Goal: Transaction & Acquisition: Purchase product/service

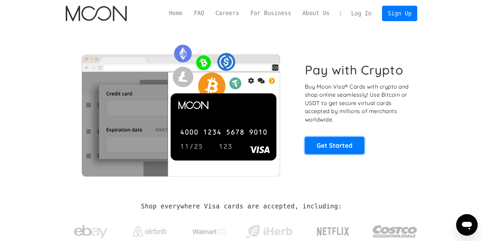
click at [341, 146] on link "Get Started" at bounding box center [334, 145] width 59 height 17
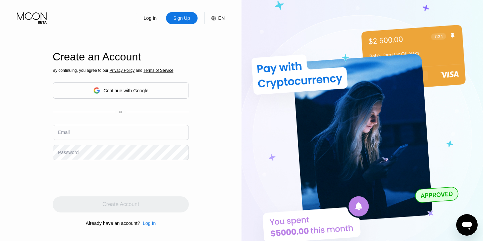
click at [126, 90] on div "Continue with Google" at bounding box center [126, 90] width 45 height 5
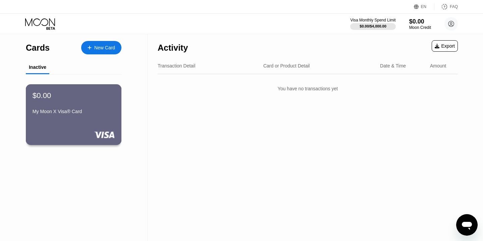
click at [94, 125] on div "$0.00 My Moon X Visa® Card" at bounding box center [74, 114] width 96 height 61
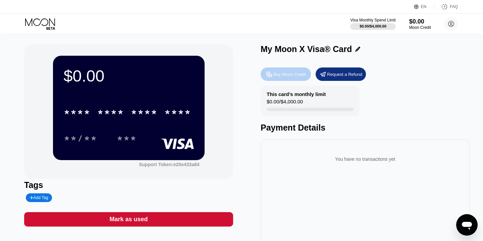
click at [282, 76] on div "Buy Moon Credit" at bounding box center [290, 75] width 33 height 6
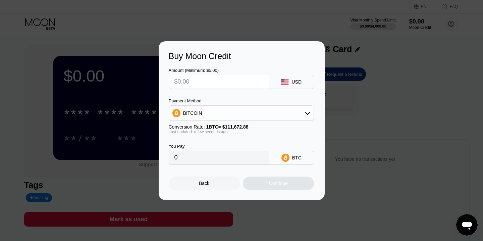
click at [235, 86] on input "text" at bounding box center [219, 81] width 89 height 13
type input "$5"
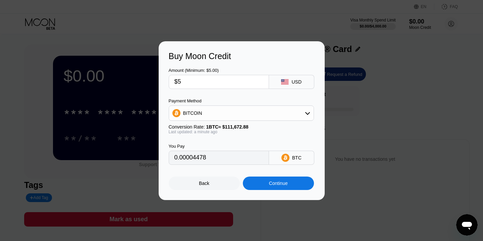
type input "0.00004478"
type input "$50"
type input "0.00044774"
type input "$50"
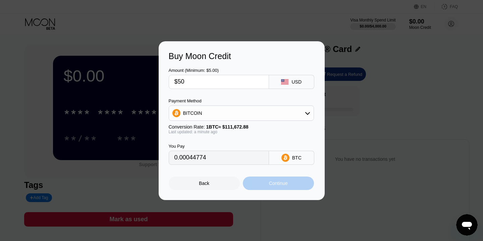
click at [286, 185] on div "Continue" at bounding box center [278, 183] width 19 height 5
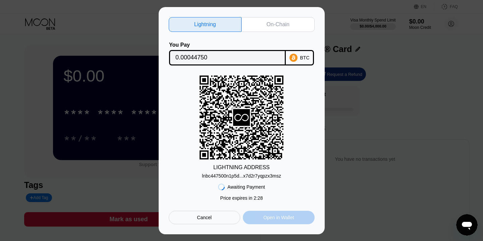
click at [293, 220] on div "Open in Wallet" at bounding box center [279, 218] width 31 height 6
click at [243, 118] on icon at bounding box center [241, 117] width 17 height 17
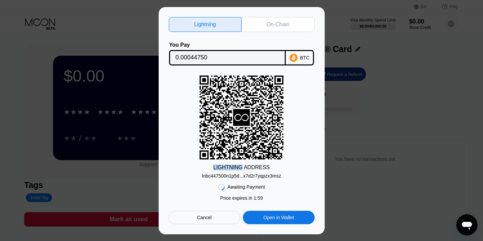
click at [243, 118] on icon at bounding box center [241, 117] width 17 height 17
click at [249, 158] on icon at bounding box center [242, 117] width 84 height 83
click at [255, 176] on div "lnbc447500n1p5d...x7d2r7yqpzx3msz" at bounding box center [241, 175] width 79 height 5
click at [123, 46] on div "Lightning On-Chain You Pay 0.00044750 BTC LIGHTNING ADDRESS lnbc447500n1p5d...x…" at bounding box center [241, 120] width 483 height 227
click at [215, 214] on div "Cancel" at bounding box center [205, 217] width 72 height 13
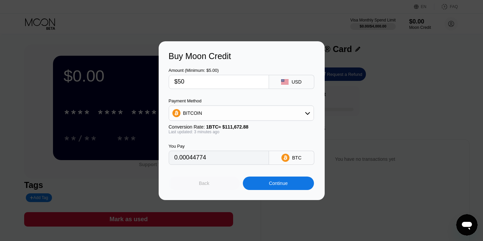
click at [217, 177] on div "Back" at bounding box center [204, 183] width 71 height 13
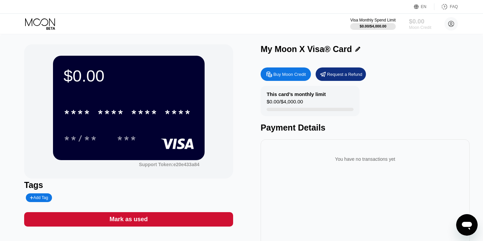
click at [419, 21] on div "$0.00" at bounding box center [420, 21] width 22 height 7
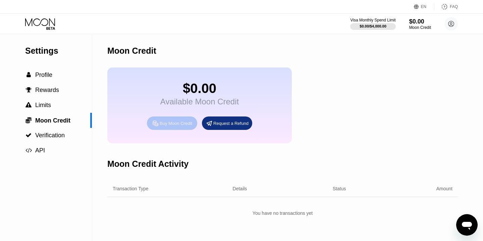
click at [182, 122] on div "Buy Moon Credit" at bounding box center [176, 124] width 33 height 6
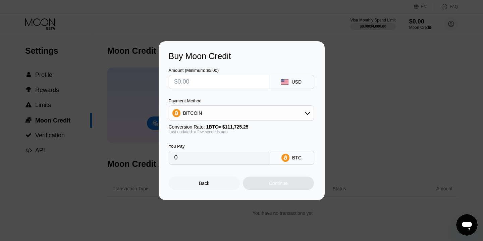
click at [197, 82] on input "text" at bounding box center [219, 81] width 89 height 13
type input "$5"
type input "0.00004476"
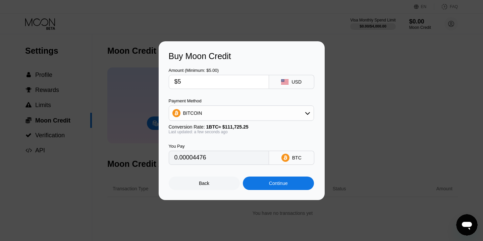
type input "$50"
type input "0.00044753"
type input "$50"
click at [281, 182] on div "Continue" at bounding box center [278, 183] width 19 height 5
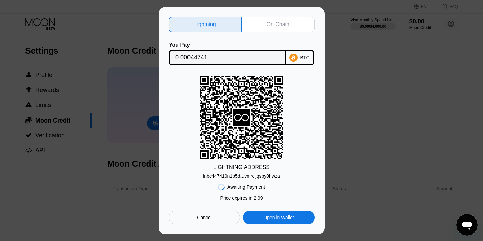
click at [248, 120] on icon at bounding box center [241, 117] width 17 height 17
drag, startPoint x: 248, startPoint y: 120, endPoint x: 226, endPoint y: 114, distance: 23.0
click at [226, 114] on div "LIGHTNING ADDRESS lnbc447410n1p5d...vmrcljqspy0hwza" at bounding box center [242, 127] width 146 height 103
click at [284, 177] on div "LIGHTNING ADDRESS lnbc447410n1p5d...vmrcljqspy0hwza" at bounding box center [242, 127] width 146 height 103
click at [287, 222] on div "Open in Wallet" at bounding box center [279, 217] width 72 height 13
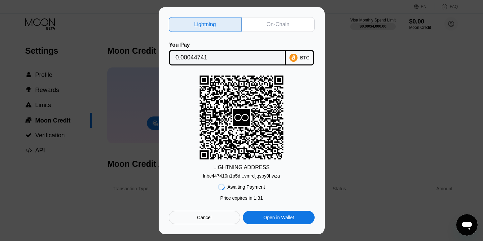
click at [127, 69] on div "Lightning On-Chain You Pay 0.00044741 BTC LIGHTNING ADDRESS lnbc447410n1p5d...v…" at bounding box center [241, 120] width 483 height 227
click at [284, 177] on div "LIGHTNING ADDRESS lnbc447410n1p5d...vmrcljqspy0hwza" at bounding box center [242, 127] width 146 height 103
click at [248, 175] on div "lnbc447410n1p5d...vmrcljqspy0hwza" at bounding box center [241, 175] width 77 height 5
drag, startPoint x: 201, startPoint y: 177, endPoint x: 296, endPoint y: 175, distance: 94.7
click at [296, 175] on div "LIGHTNING ADDRESS lnbc447410n1p5d...vmrcljqspy0hwza" at bounding box center [242, 127] width 146 height 103
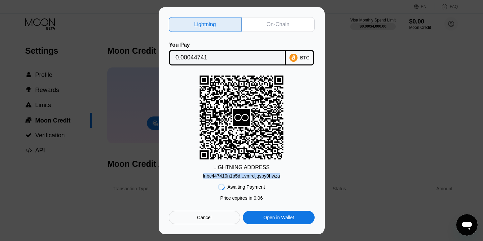
copy div "lnbc447410n1p5d...vmrcljqspy0hwza"
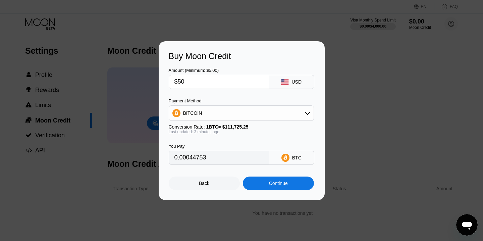
type input "0.00044719"
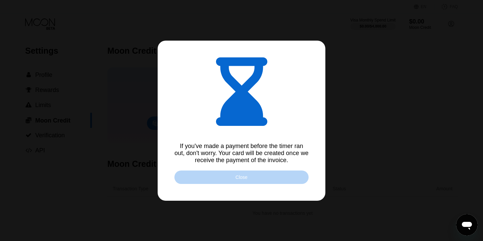
click at [230, 180] on div "Close" at bounding box center [242, 177] width 134 height 13
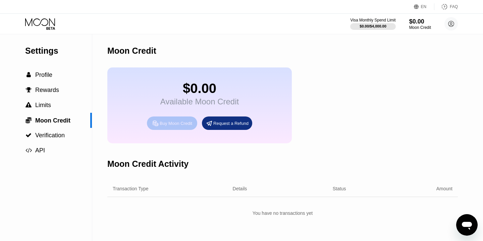
click at [172, 124] on div "Buy Moon Credit" at bounding box center [176, 124] width 33 height 6
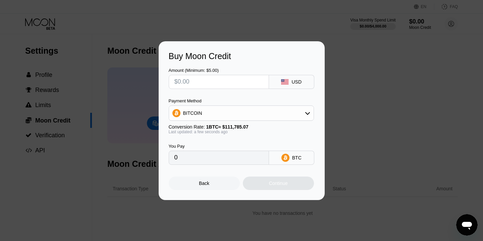
click at [214, 83] on input "text" at bounding box center [219, 81] width 89 height 13
type input "$5"
type input "0.00004473"
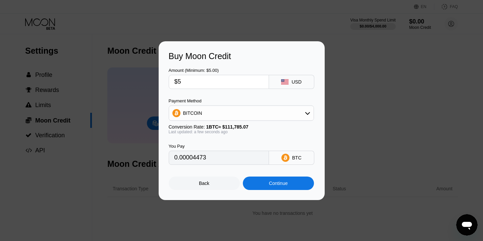
type input "$50"
type input "0.00044729"
type input "$50"
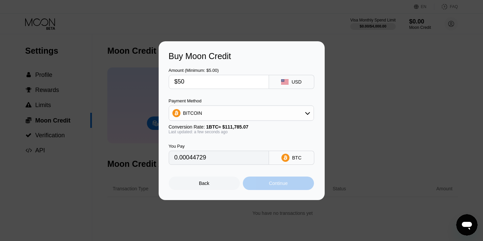
click at [280, 181] on div "Continue" at bounding box center [278, 183] width 19 height 5
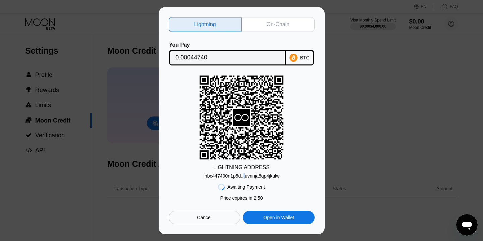
copy div "."
click at [272, 182] on div "Awaiting Payment Price expires in 2 : 30 Cancel Open in Wallet" at bounding box center [242, 202] width 146 height 46
drag, startPoint x: 198, startPoint y: 176, endPoint x: 292, endPoint y: 177, distance: 94.4
click at [292, 177] on div "LIGHTNING ADDRESS lnbc447400n1p5d...uvnnja8qp4jkulw" at bounding box center [242, 127] width 146 height 103
copy div "lnbc447400n1p5d...uvnnja8qp4jkulw"
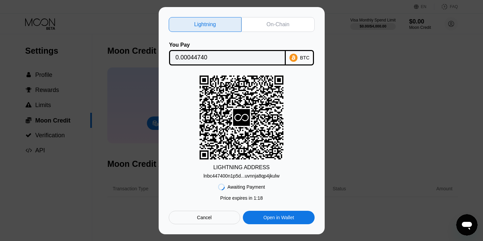
click at [342, 145] on div "Lightning On-Chain You Pay 0.00044740 BTC LIGHTNING ADDRESS lnbc447400n1p5d...u…" at bounding box center [241, 120] width 483 height 227
click at [204, 155] on icon at bounding box center [242, 117] width 84 height 83
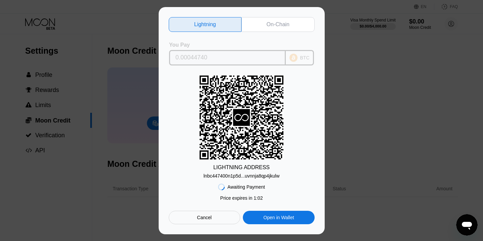
click at [305, 58] on div "BTC" at bounding box center [304, 57] width 9 height 5
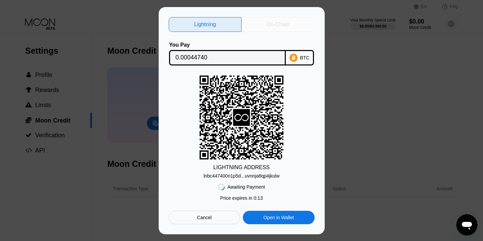
click at [284, 25] on div "On-Chain" at bounding box center [278, 24] width 23 height 7
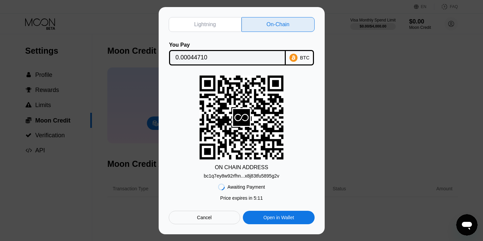
click at [267, 183] on div "Awaiting Payment Price expires in 0 : 11 Price expires in 5 : 11 Cancel Open in…" at bounding box center [242, 202] width 146 height 46
click at [220, 218] on div "Cancel" at bounding box center [205, 217] width 72 height 13
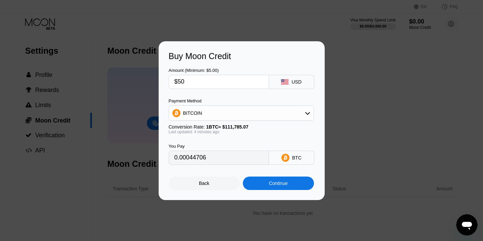
type input "0.00044706"
click at [308, 110] on icon at bounding box center [307, 112] width 5 height 5
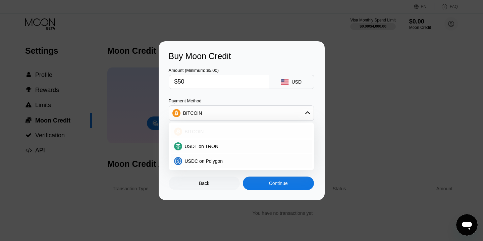
click at [200, 133] on span "BITCOIN" at bounding box center [194, 131] width 19 height 5
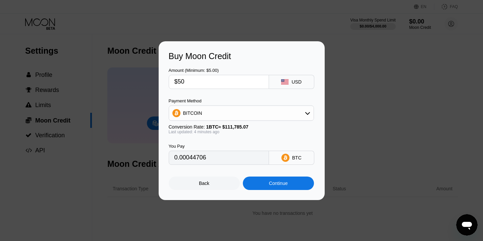
click at [283, 184] on div "Continue" at bounding box center [278, 183] width 19 height 5
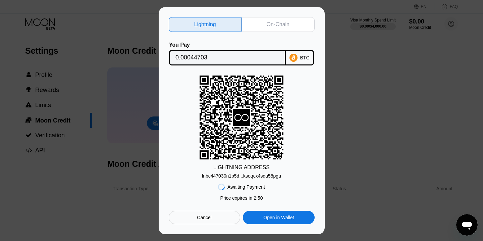
click at [237, 174] on div "lnbc447030n1p5d...kseqcx4sqa58pgu" at bounding box center [241, 175] width 79 height 5
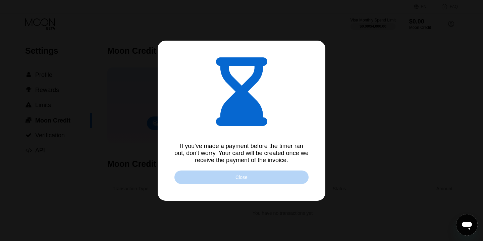
click at [229, 179] on div "Close" at bounding box center [242, 177] width 134 height 13
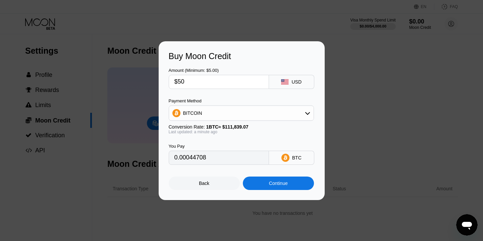
click at [200, 181] on div "Back" at bounding box center [204, 183] width 10 height 5
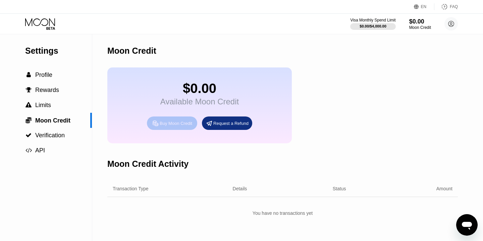
click at [172, 125] on div "Buy Moon Credit" at bounding box center [176, 124] width 33 height 6
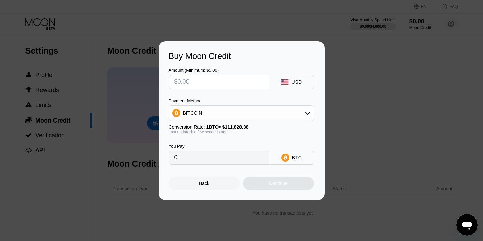
click at [201, 83] on input "text" at bounding box center [219, 81] width 89 height 13
type input "$5"
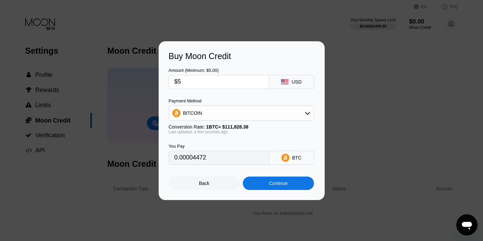
type input "0.00004472"
type input "$50"
type input "0.00044712"
type input "$50"
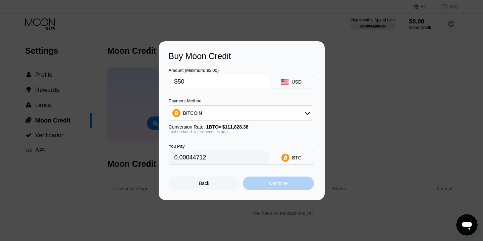
click at [286, 181] on div "Continue" at bounding box center [278, 183] width 19 height 5
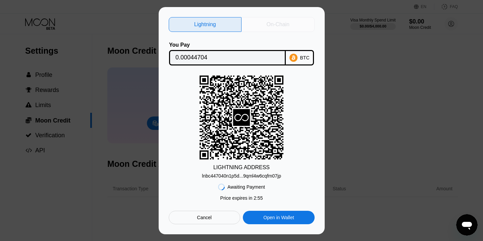
click at [283, 25] on div "On-Chain" at bounding box center [278, 24] width 23 height 7
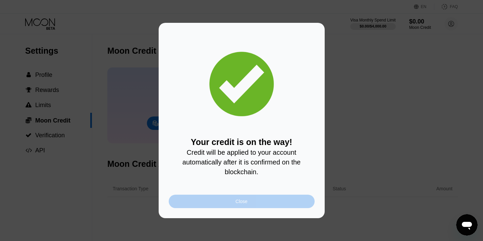
click at [254, 202] on div "Close" at bounding box center [242, 201] width 146 height 13
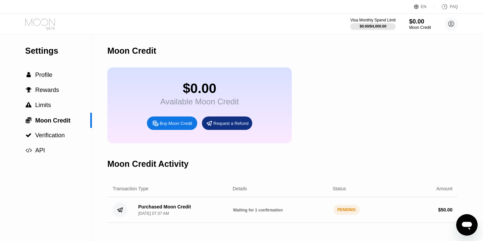
click at [45, 22] on icon at bounding box center [40, 24] width 31 height 12
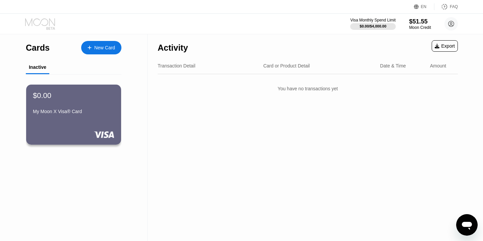
click at [45, 22] on icon at bounding box center [40, 24] width 31 height 12
click at [42, 22] on icon at bounding box center [40, 24] width 31 height 12
click at [413, 22] on div "$51.55" at bounding box center [420, 21] width 22 height 7
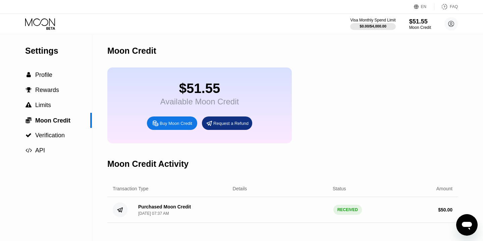
click at [186, 126] on div "Buy Moon Credit" at bounding box center [176, 124] width 33 height 6
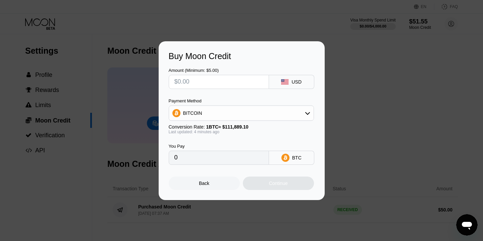
click at [336, 96] on div "Buy Moon Credit Amount (Minimum: $5.00) USD Payment Method BITCOIN Conversion R…" at bounding box center [241, 120] width 483 height 159
click at [214, 184] on div "Back" at bounding box center [204, 183] width 71 height 13
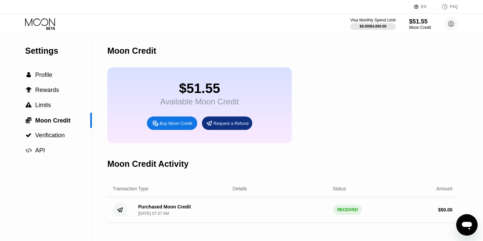
click at [52, 22] on icon at bounding box center [40, 24] width 31 height 12
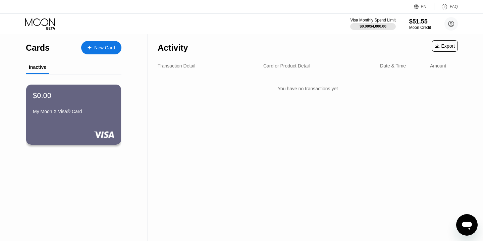
click at [110, 50] on div "New Card" at bounding box center [104, 48] width 21 height 6
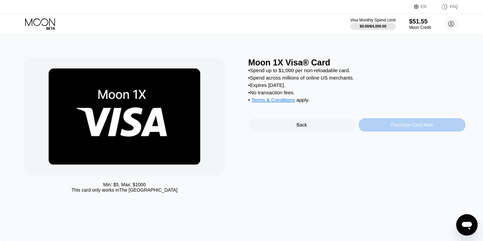
click at [418, 128] on div "Purchase Card Now" at bounding box center [412, 124] width 42 height 5
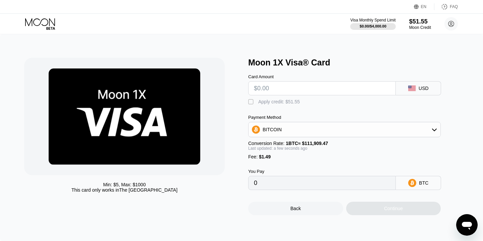
click at [307, 88] on input "text" at bounding box center [322, 88] width 136 height 13
click at [318, 161] on div "You Pay 0 BTC" at bounding box center [355, 174] width 215 height 31
click at [51, 23] on icon at bounding box center [40, 24] width 31 height 12
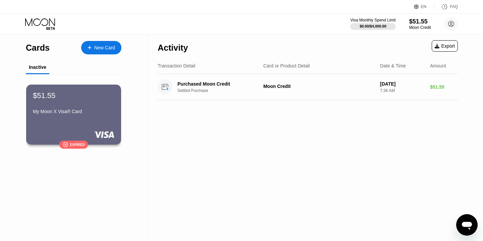
click at [101, 45] on div "New Card" at bounding box center [104, 48] width 21 height 6
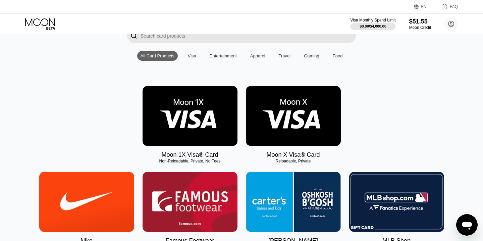
scroll to position [61, 0]
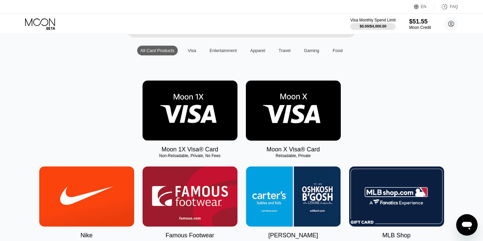
click at [299, 117] on img at bounding box center [293, 111] width 95 height 60
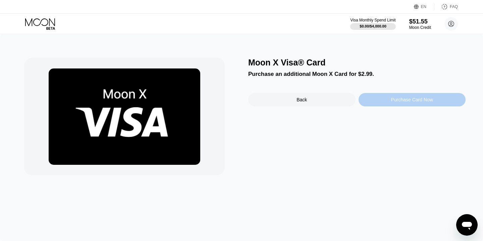
click at [412, 103] on div "Purchase Card Now" at bounding box center [412, 99] width 107 height 13
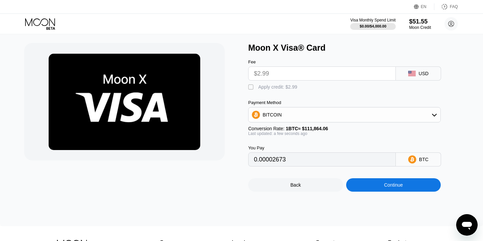
scroll to position [16, 0]
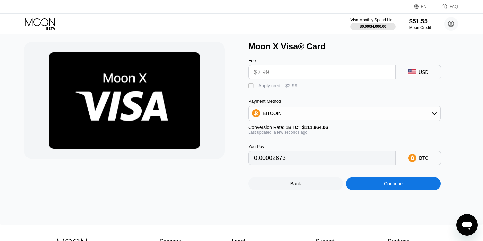
click at [251, 86] on div "" at bounding box center [251, 86] width 7 height 7
type input "0"
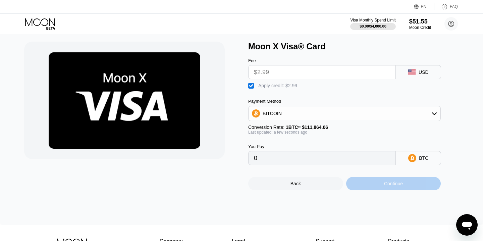
click at [375, 187] on div "Continue" at bounding box center [393, 183] width 95 height 13
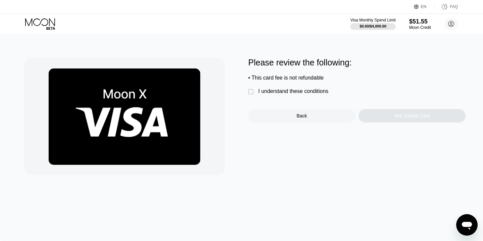
click at [252, 92] on div "" at bounding box center [251, 92] width 7 height 7
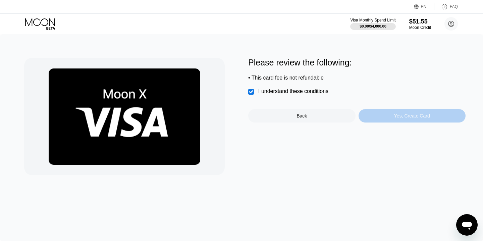
click at [404, 120] on div "Yes, Create Card" at bounding box center [412, 115] width 107 height 13
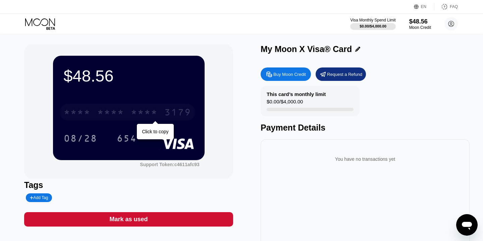
click at [182, 113] on div "3179" at bounding box center [178, 113] width 27 height 11
